Goal: Transaction & Acquisition: Purchase product/service

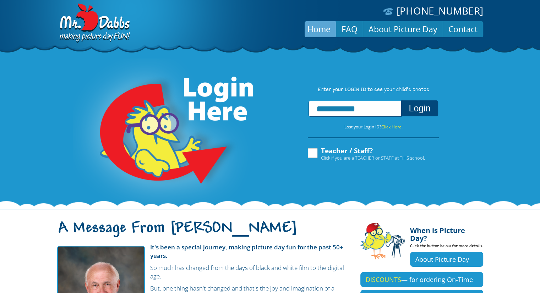
type input "**********"
click at [409, 108] on button "Login" at bounding box center [419, 108] width 37 height 16
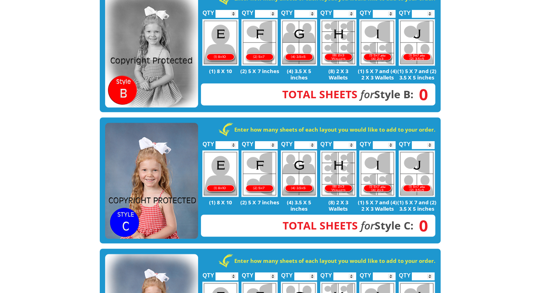
scroll to position [107, 0]
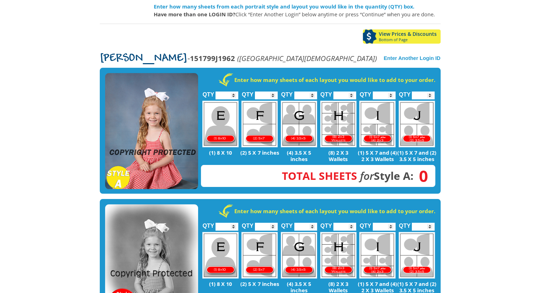
click at [235, 92] on input "*" at bounding box center [226, 96] width 23 height 8
type input "*"
click at [232, 92] on input "*" at bounding box center [226, 96] width 23 height 8
click at [50, 118] on body "(888) 598-4911 Menu Home FAQ Cart About Picture Day Contact Let's select portra…" at bounding box center [270, 39] width 540 height 293
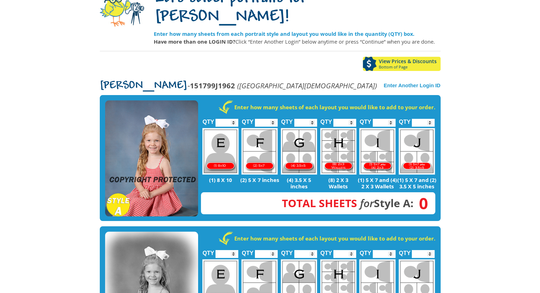
scroll to position [71, 0]
